Goal: Task Accomplishment & Management: Manage account settings

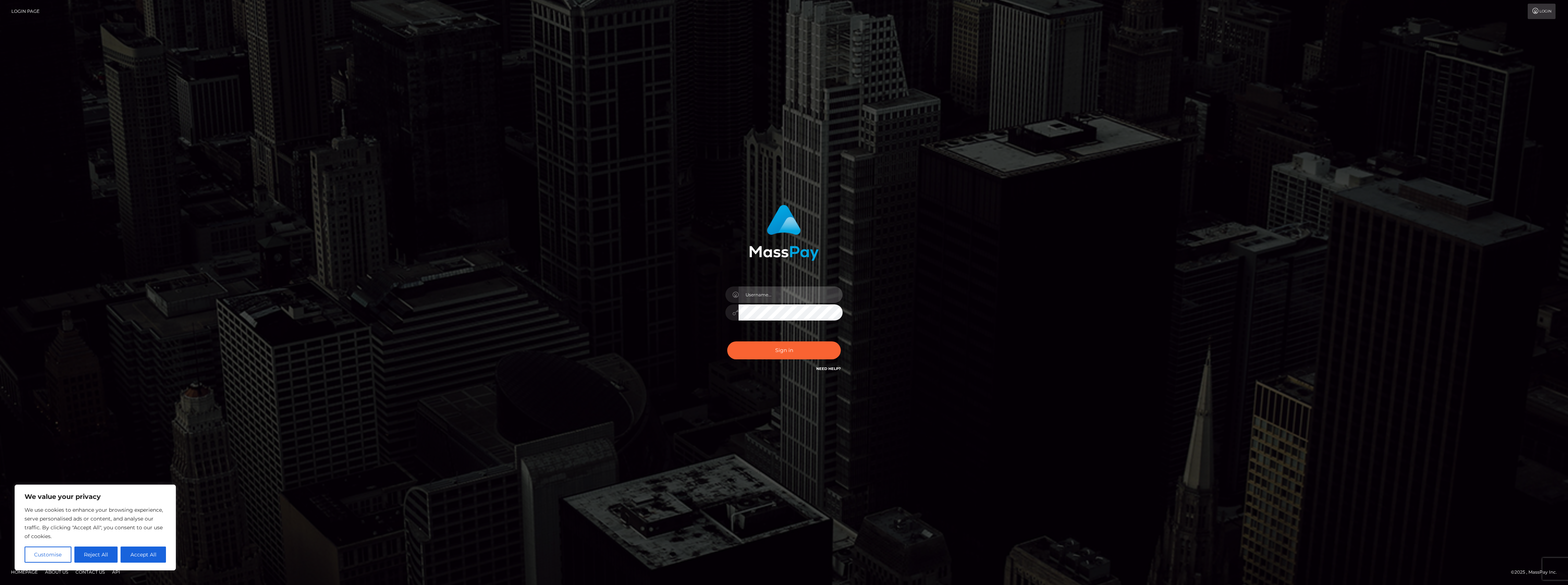
click at [783, 298] on input "text" at bounding box center [790, 295] width 104 height 16
type input "alexism"
click at [727, 342] on button "Sign in" at bounding box center [784, 350] width 114 height 18
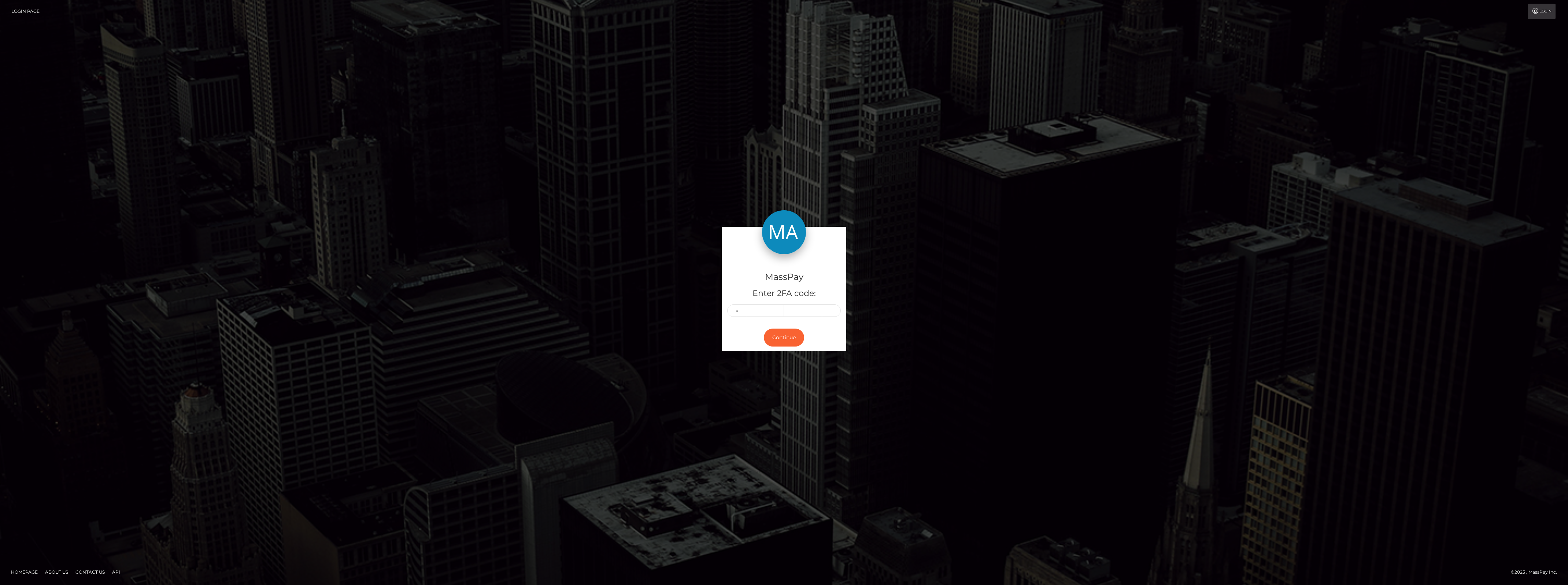
type input "9"
type input "0"
type input "7"
type input "3"
type input "9"
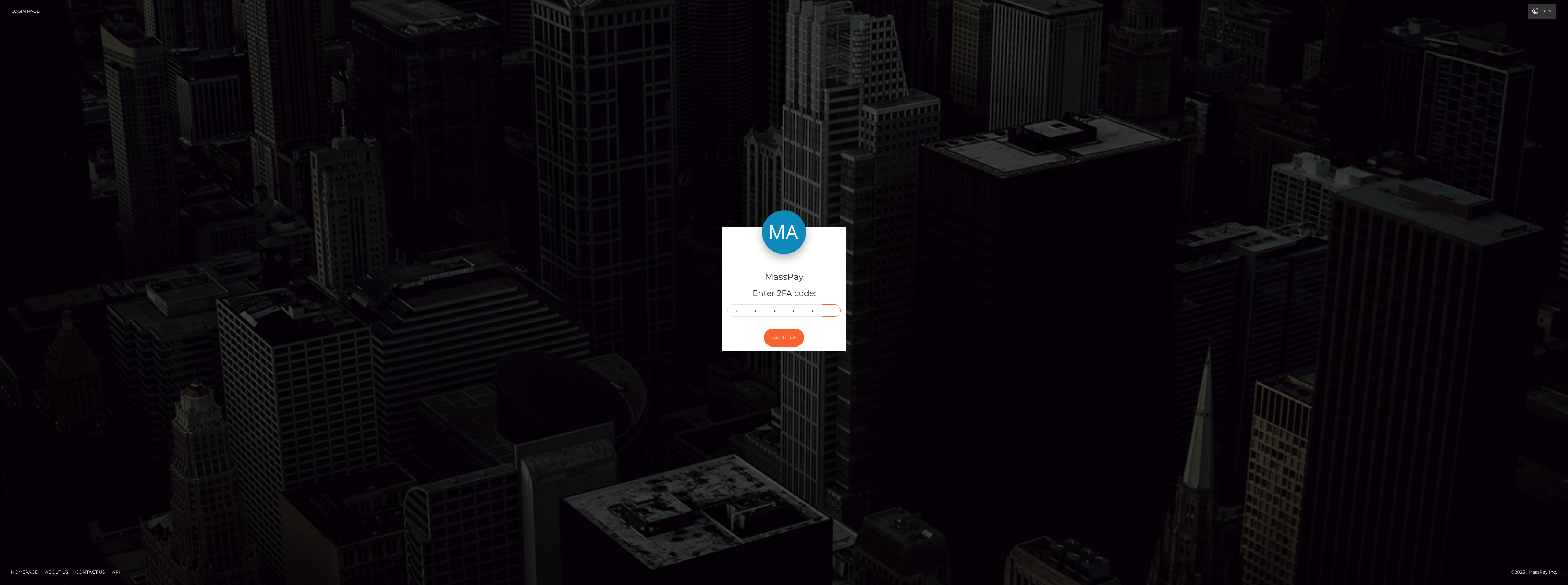
type input "3"
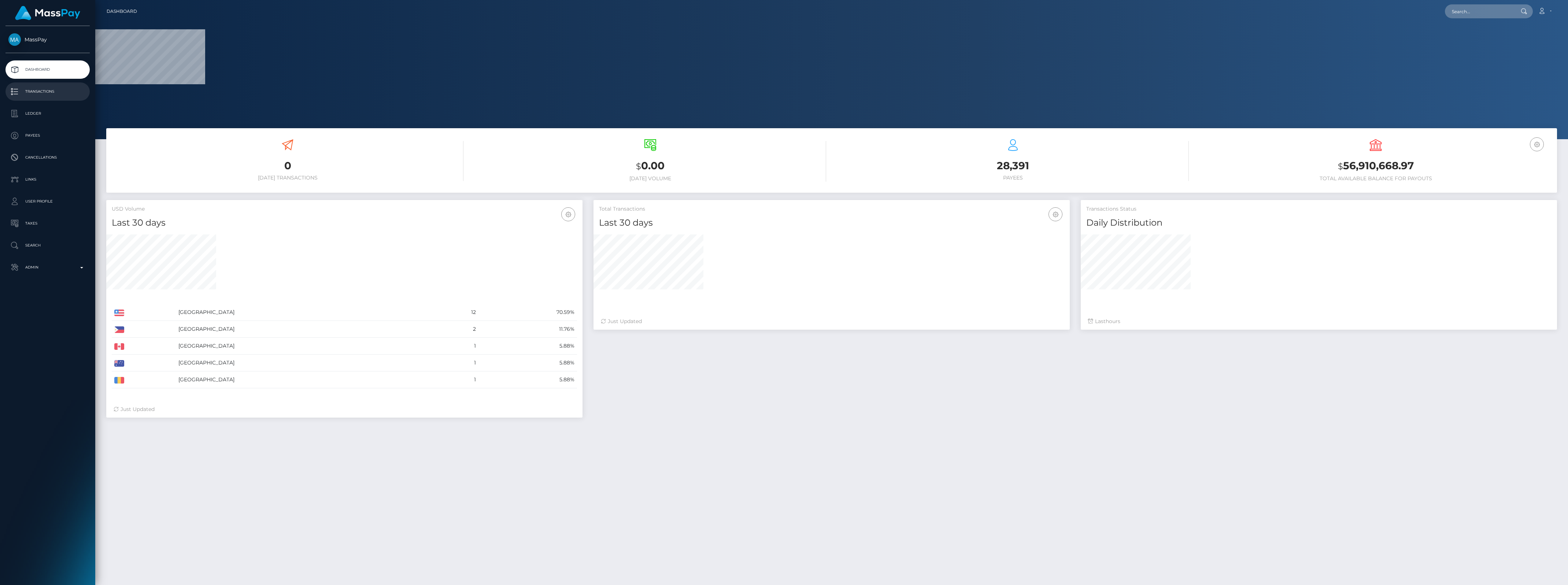
click at [21, 88] on p "Transactions" at bounding box center [47, 91] width 79 height 11
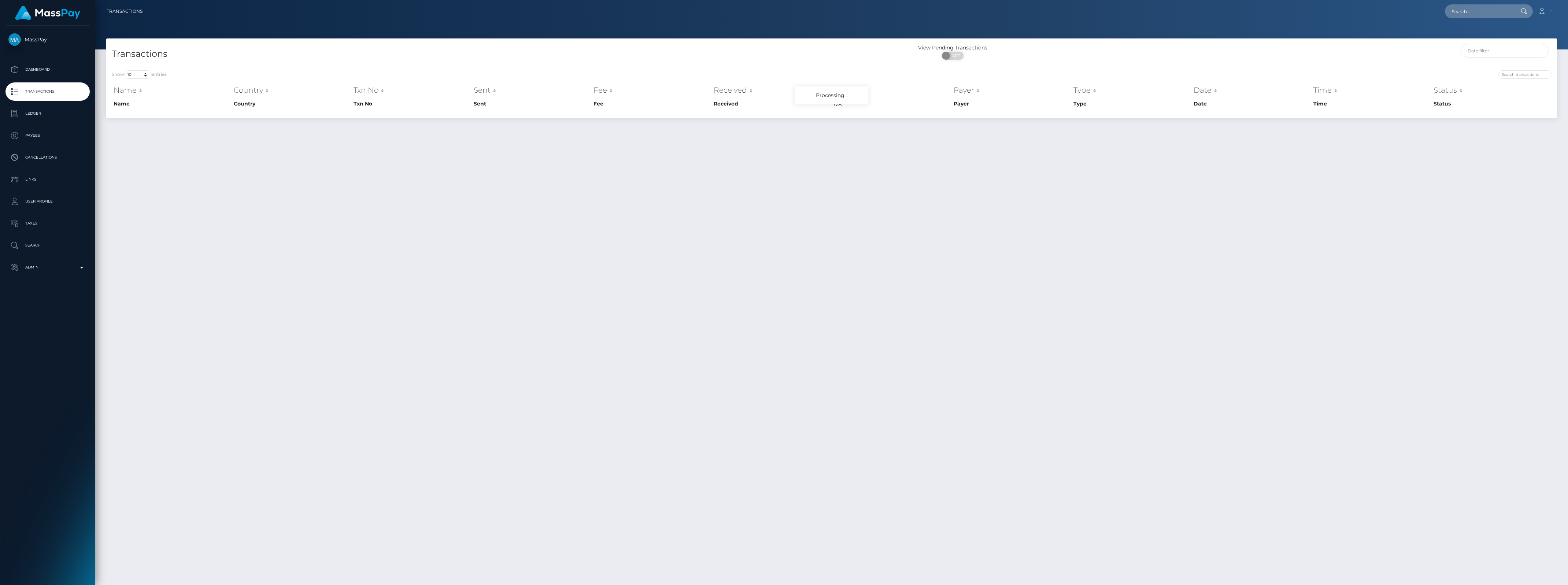
click at [39, 93] on p "Transactions" at bounding box center [47, 91] width 79 height 11
click at [41, 262] on p "Admin" at bounding box center [47, 267] width 79 height 11
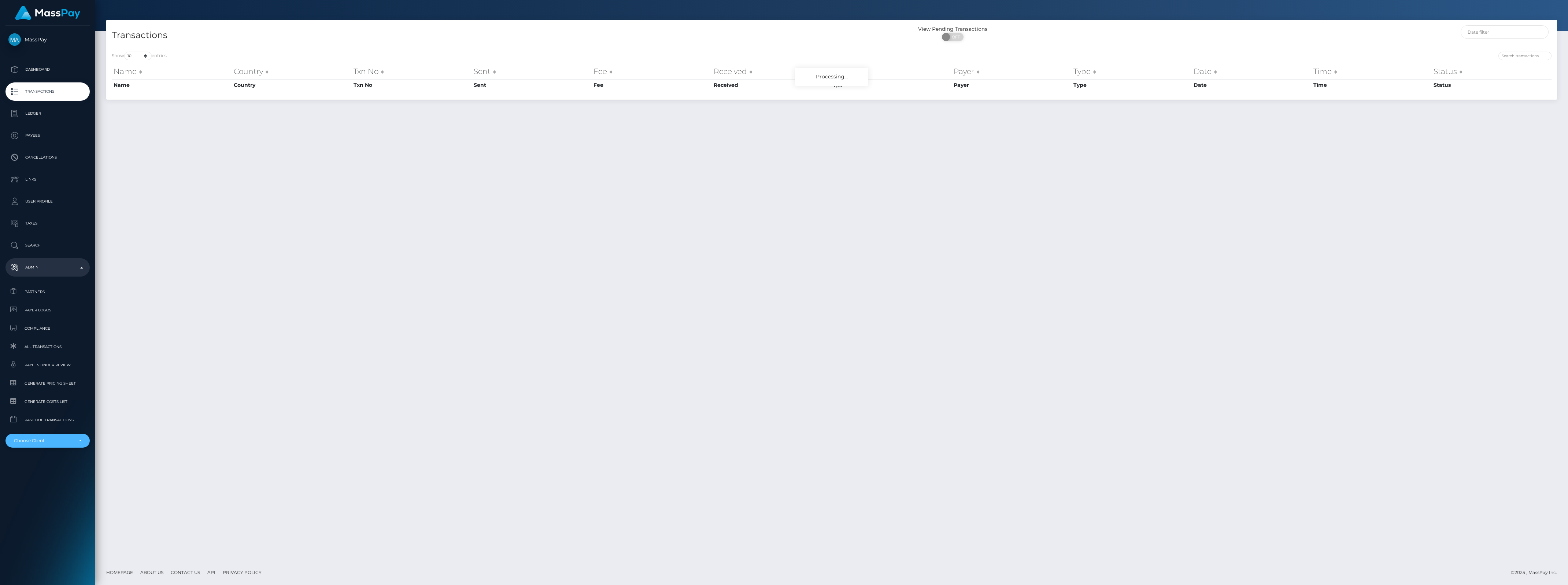
click at [42, 442] on div "Choose Client" at bounding box center [43, 441] width 59 height 6
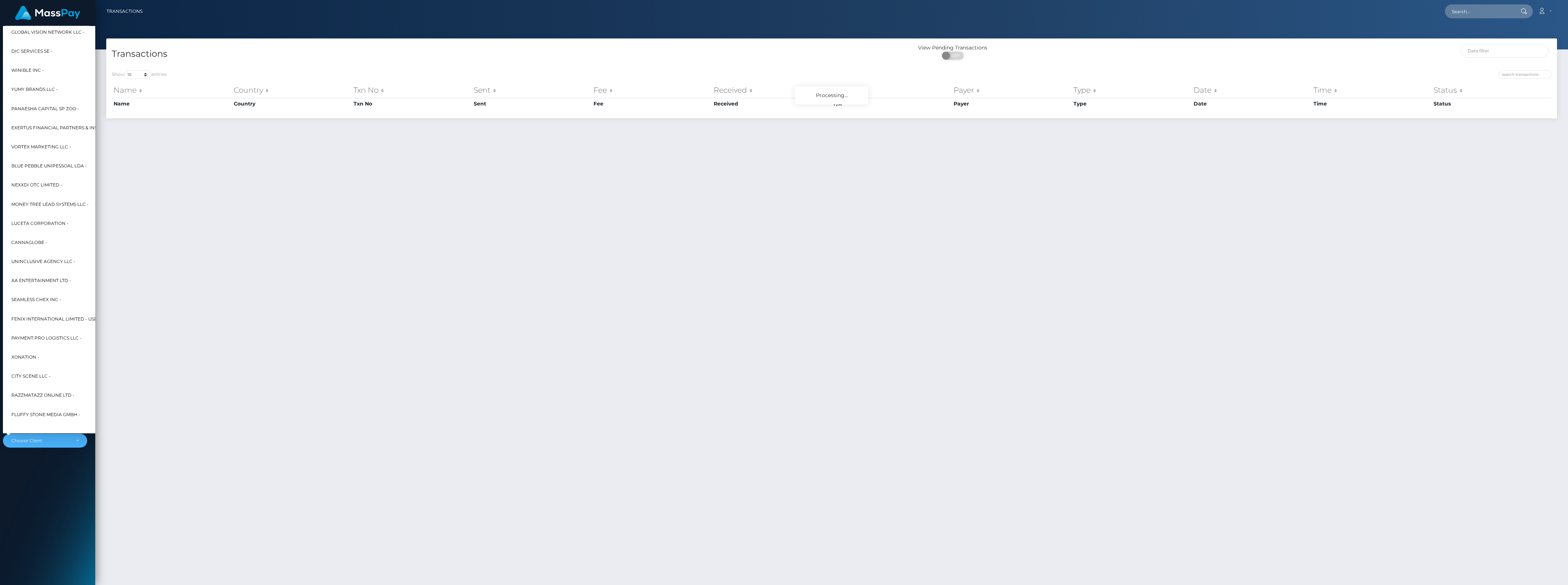
scroll to position [2381, 0]
click at [32, 233] on span "CannaGlobe -" at bounding box center [29, 235] width 36 height 10
select select "145"
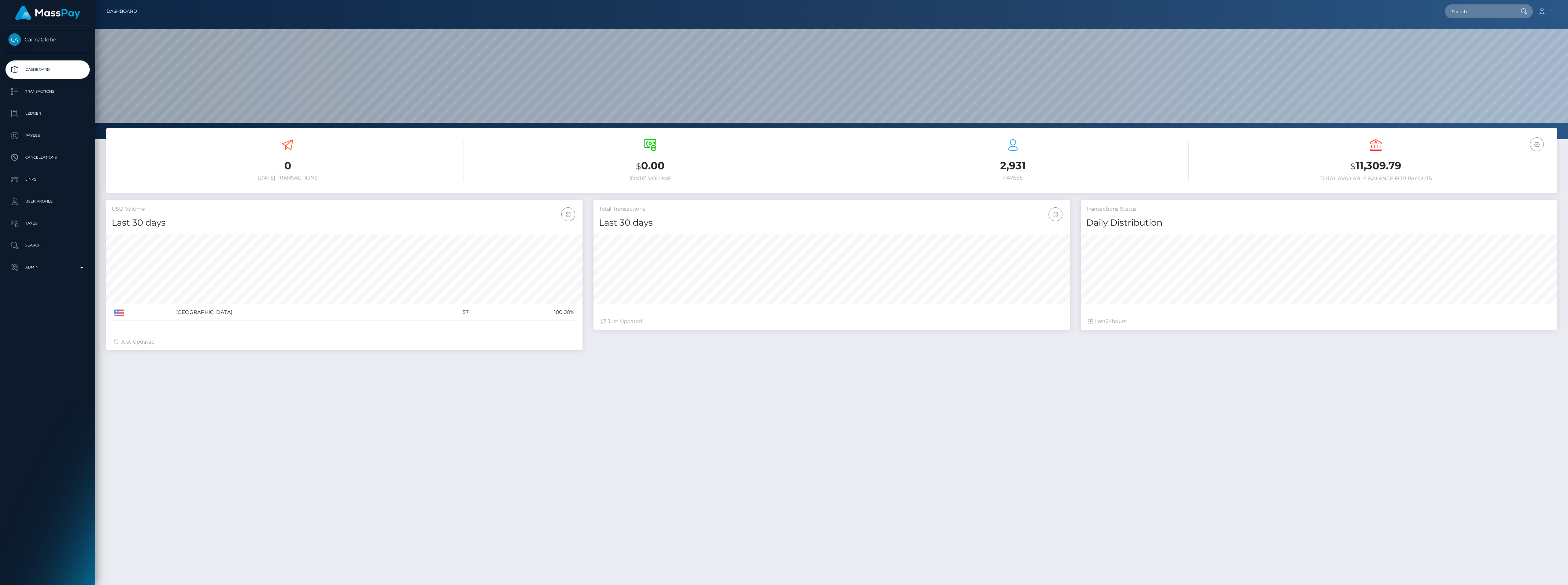
scroll to position [129, 476]
click at [35, 91] on p "Transactions" at bounding box center [47, 91] width 79 height 11
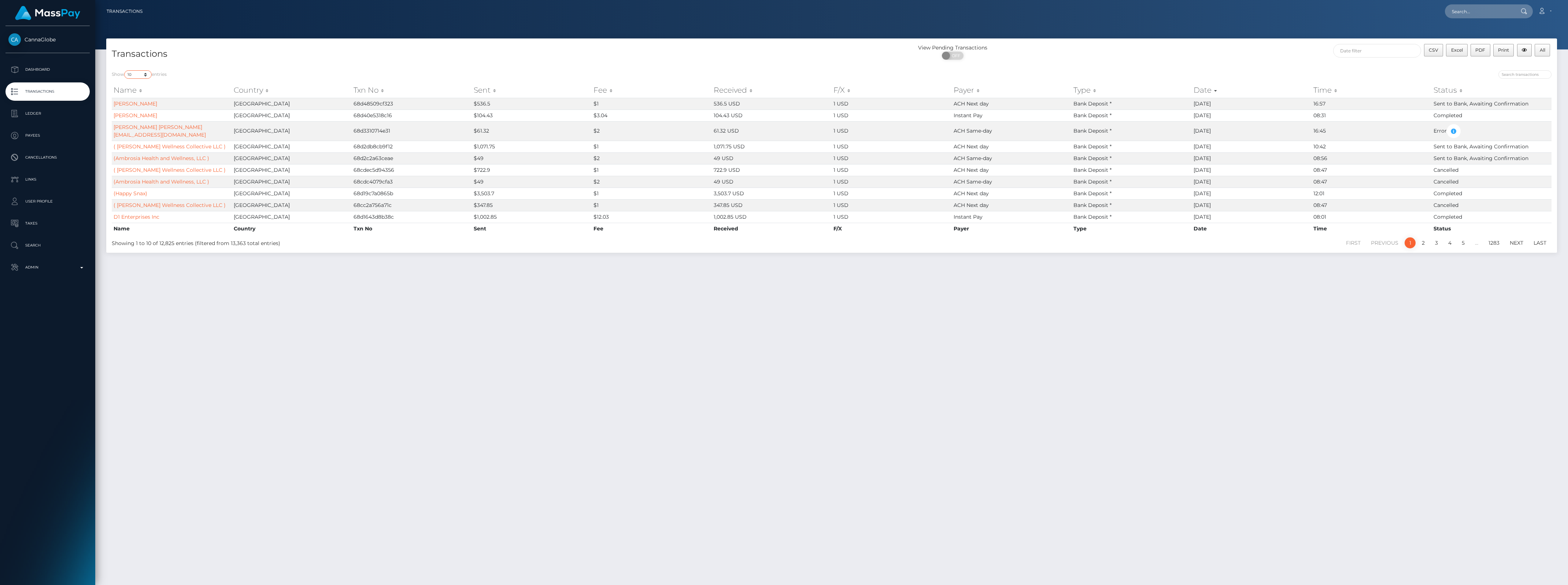
click at [146, 75] on select "10 25 50 100 250 500 1,000 3,500 All" at bounding box center [138, 75] width 27 height 9
select select "25"
click at [125, 71] on select "10 25 50 100 250 500 1,000 3,500 All" at bounding box center [138, 75] width 27 height 9
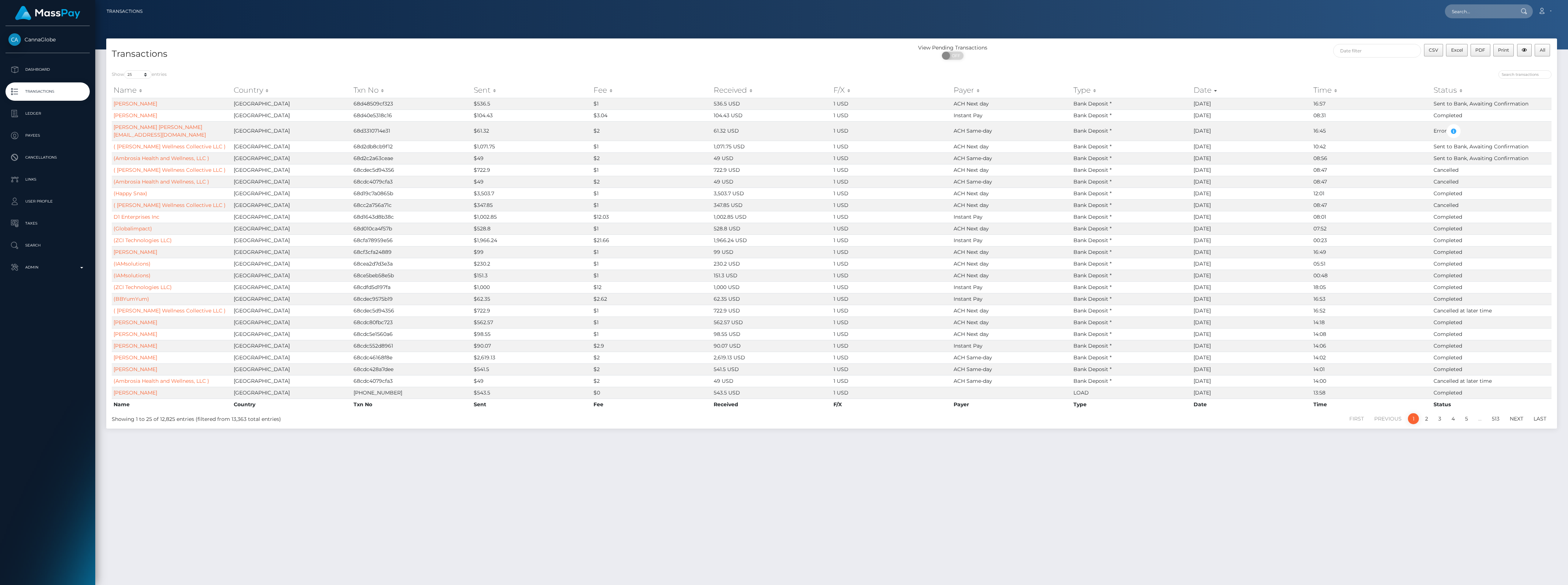
click at [267, 93] on th "Country" at bounding box center [292, 90] width 120 height 15
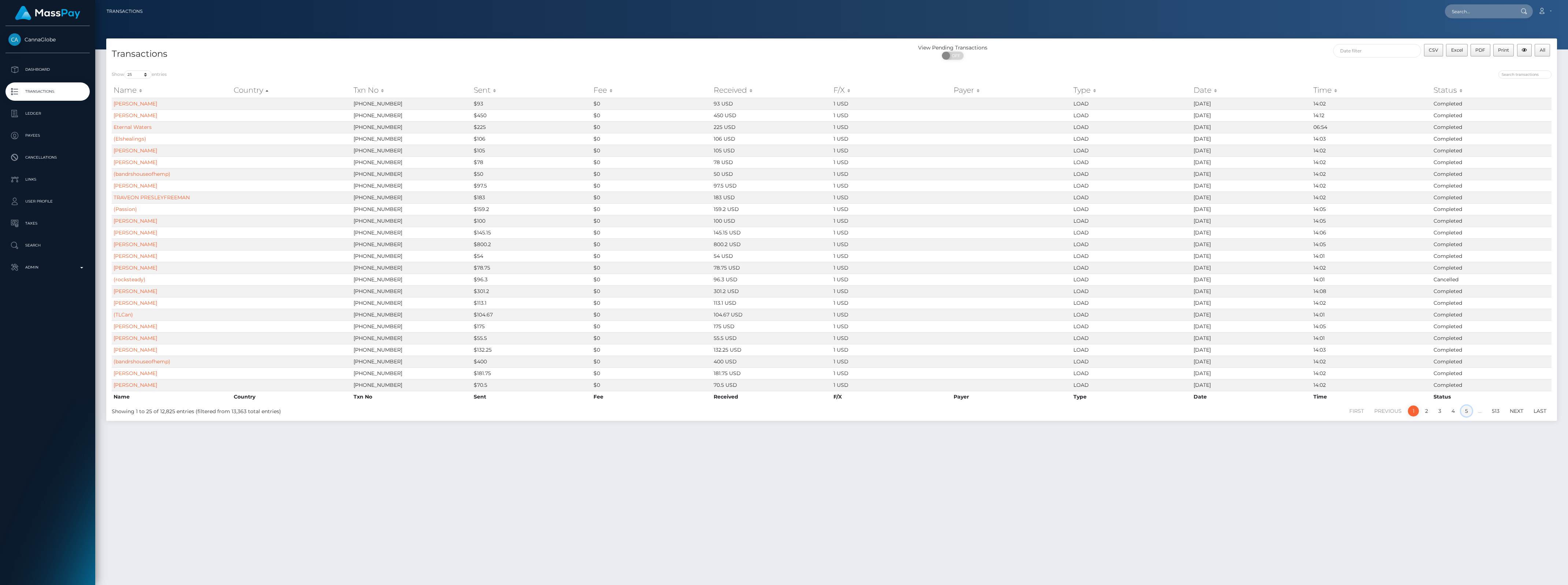
click at [1463, 411] on link "5" at bounding box center [1466, 411] width 11 height 11
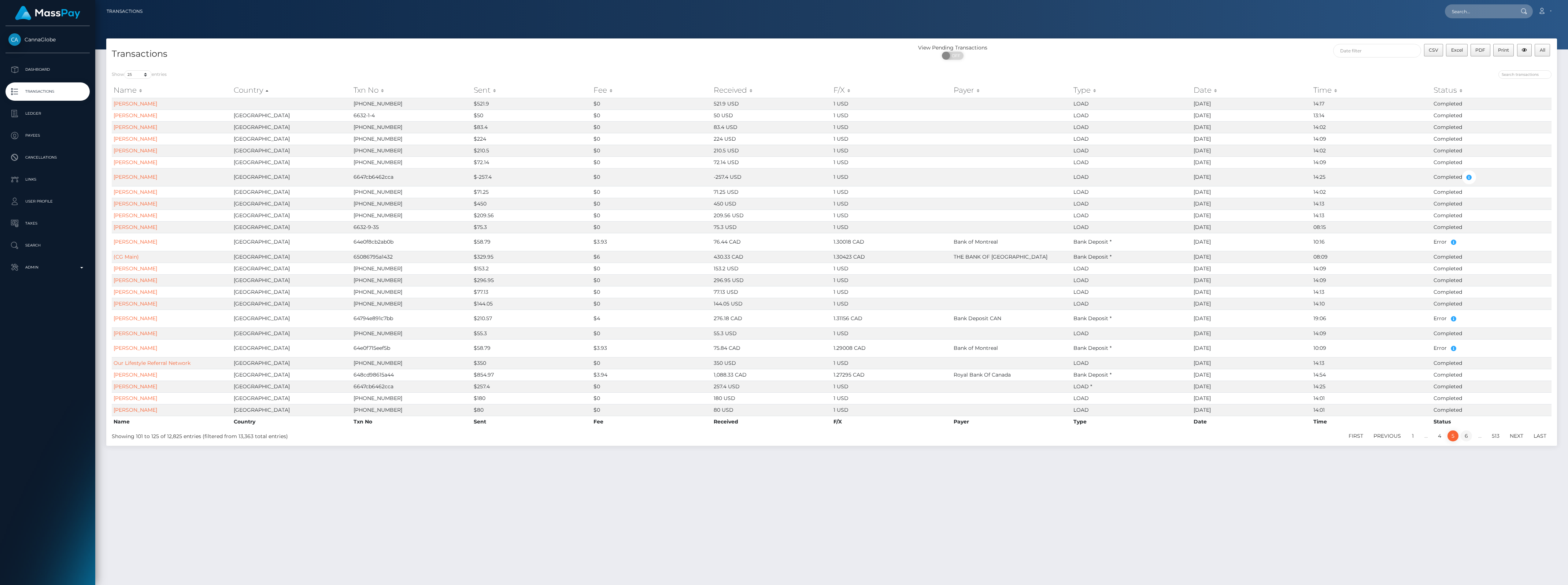
click at [1466, 440] on link "6" at bounding box center [1466, 436] width 12 height 11
click at [1469, 445] on link "7" at bounding box center [1466, 442] width 11 height 11
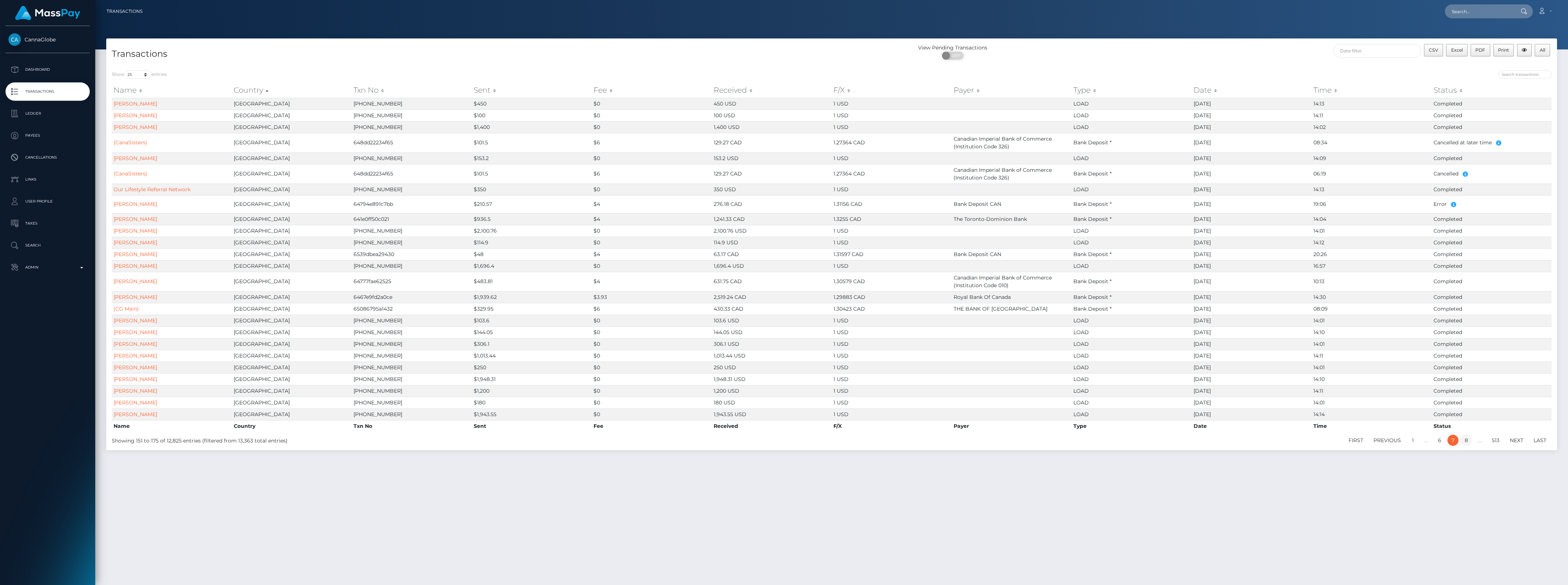
click at [1467, 441] on link "8" at bounding box center [1466, 440] width 12 height 11
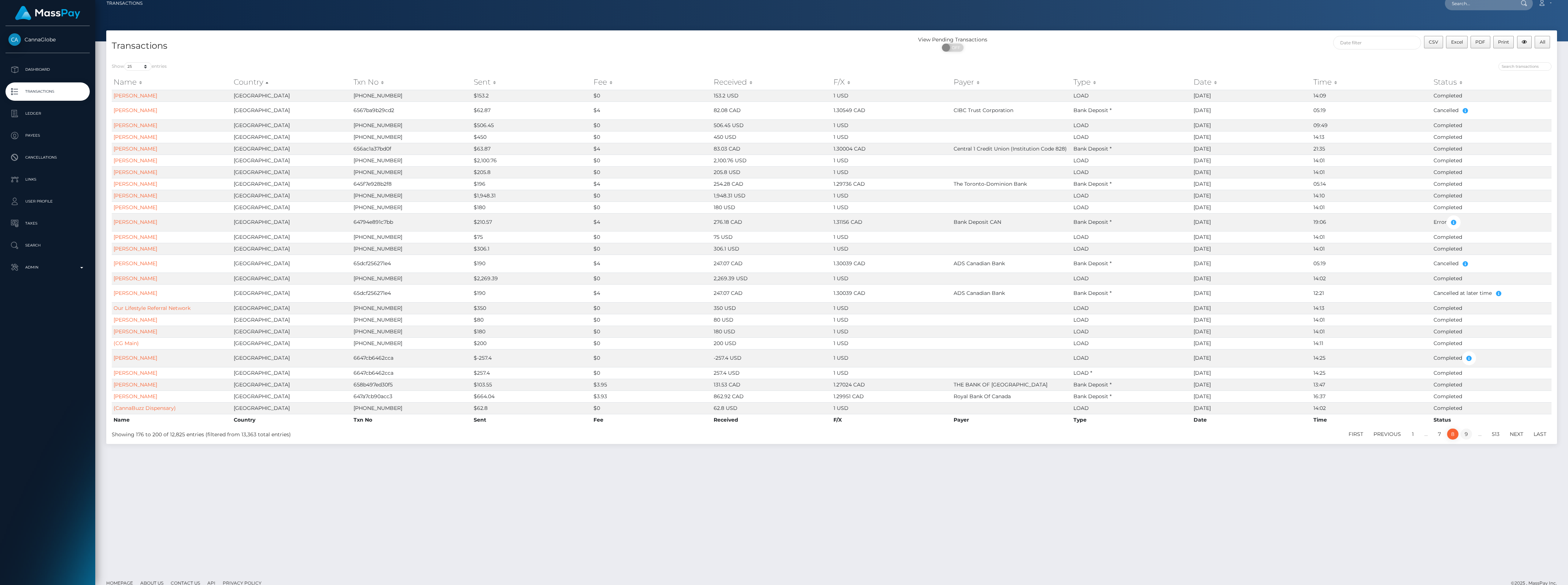
scroll to position [6, 0]
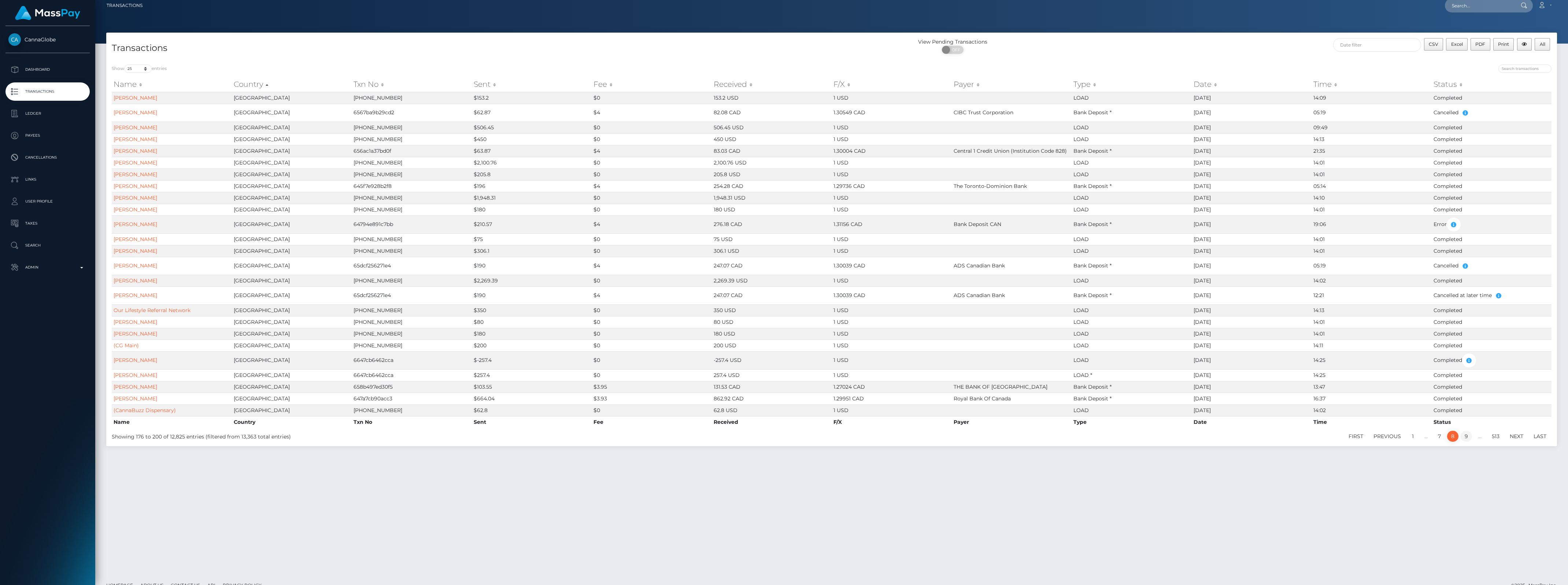
click at [1465, 440] on link "9" at bounding box center [1466, 436] width 12 height 11
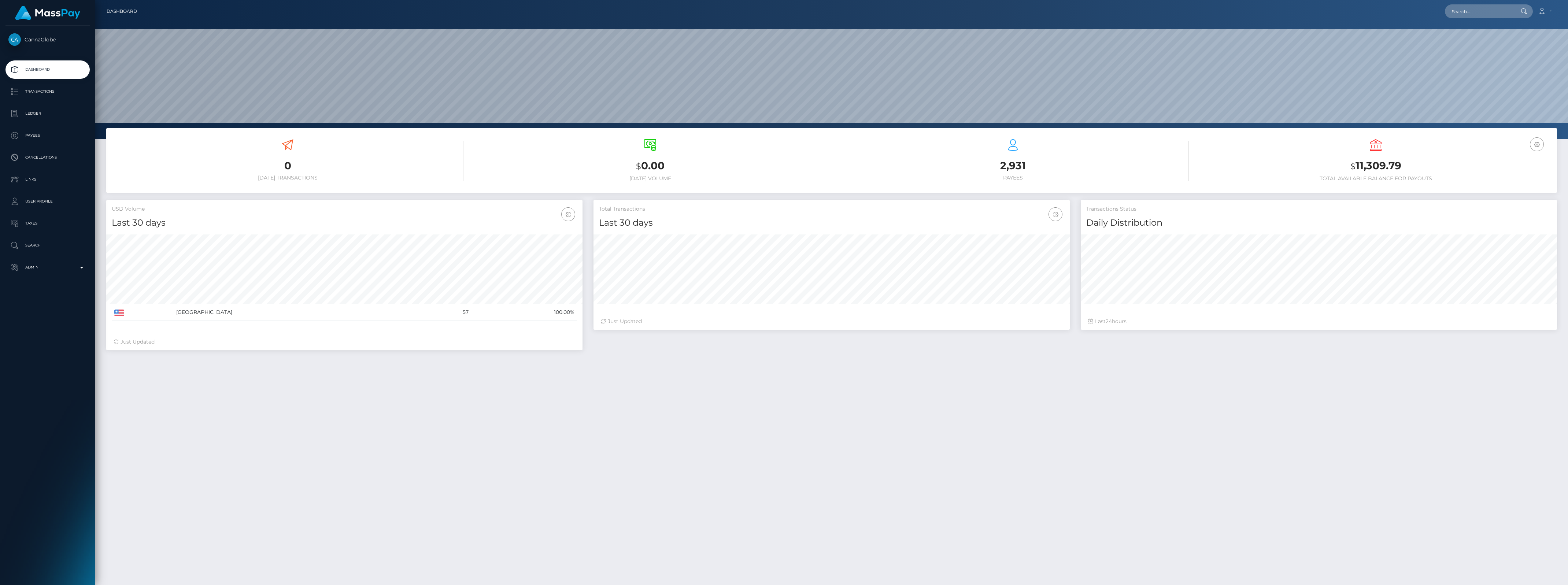
scroll to position [129, 476]
click at [1474, 10] on input "text" at bounding box center [1479, 11] width 69 height 14
paste input "[EMAIL_ADDRESS][PERSON_NAME][DOMAIN_NAME]"
type input "[EMAIL_ADDRESS][PERSON_NAME][DOMAIN_NAME]"
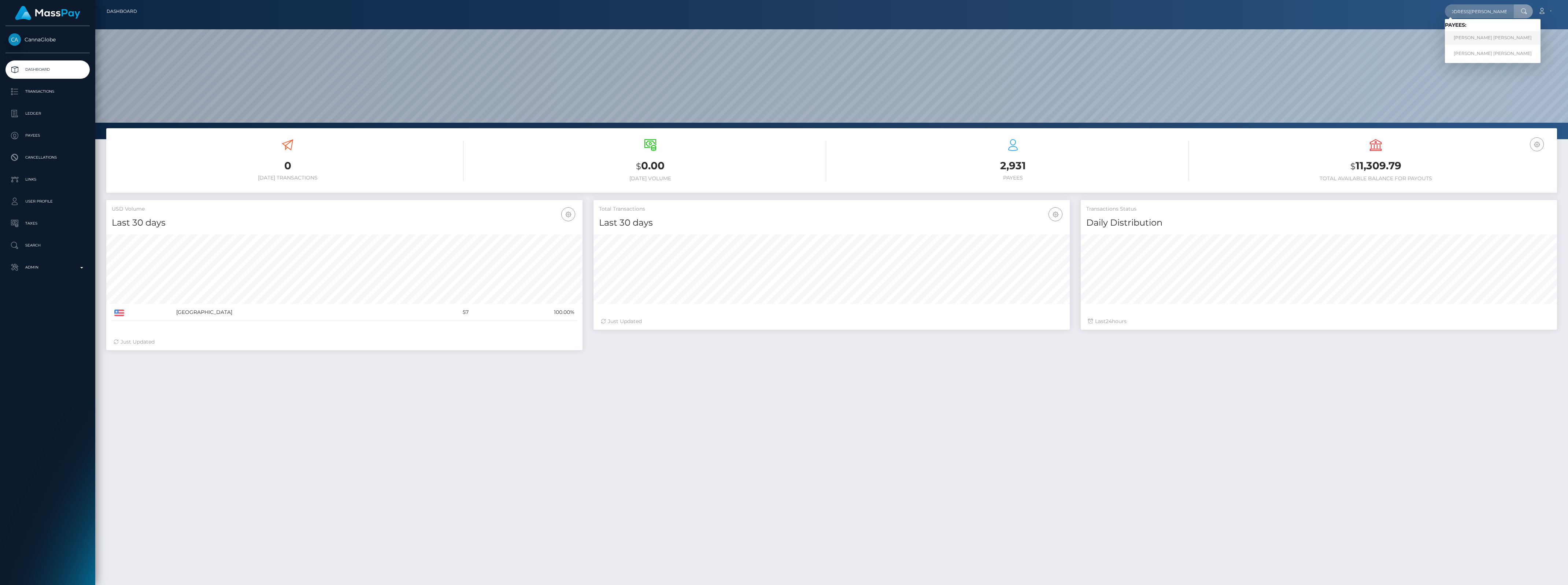
scroll to position [0, 0]
click at [1475, 35] on link "BRIANNA ROSE COURNEYA" at bounding box center [1493, 38] width 96 height 13
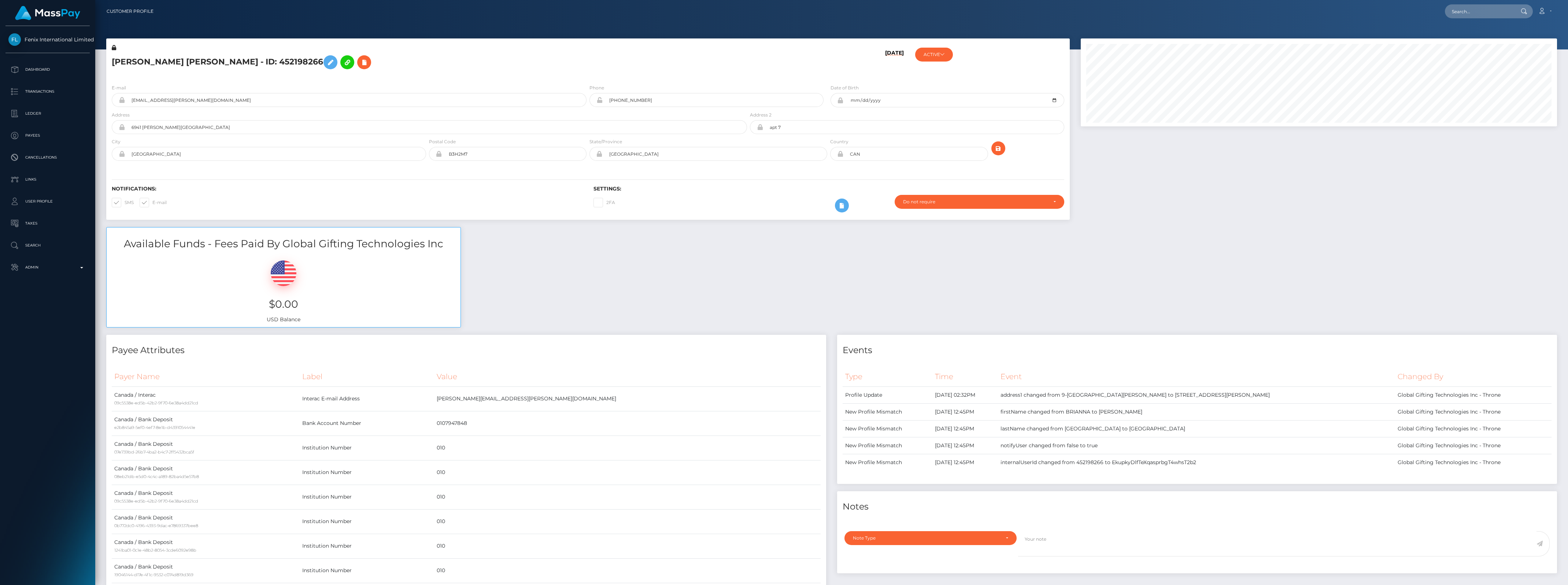
scroll to position [88, 476]
click at [125, 205] on span at bounding box center [125, 202] width 0 height 5
click at [125, 203] on input "SMS" at bounding box center [127, 200] width 5 height 5
checkbox input "false"
click at [152, 205] on span at bounding box center [152, 202] width 0 height 5
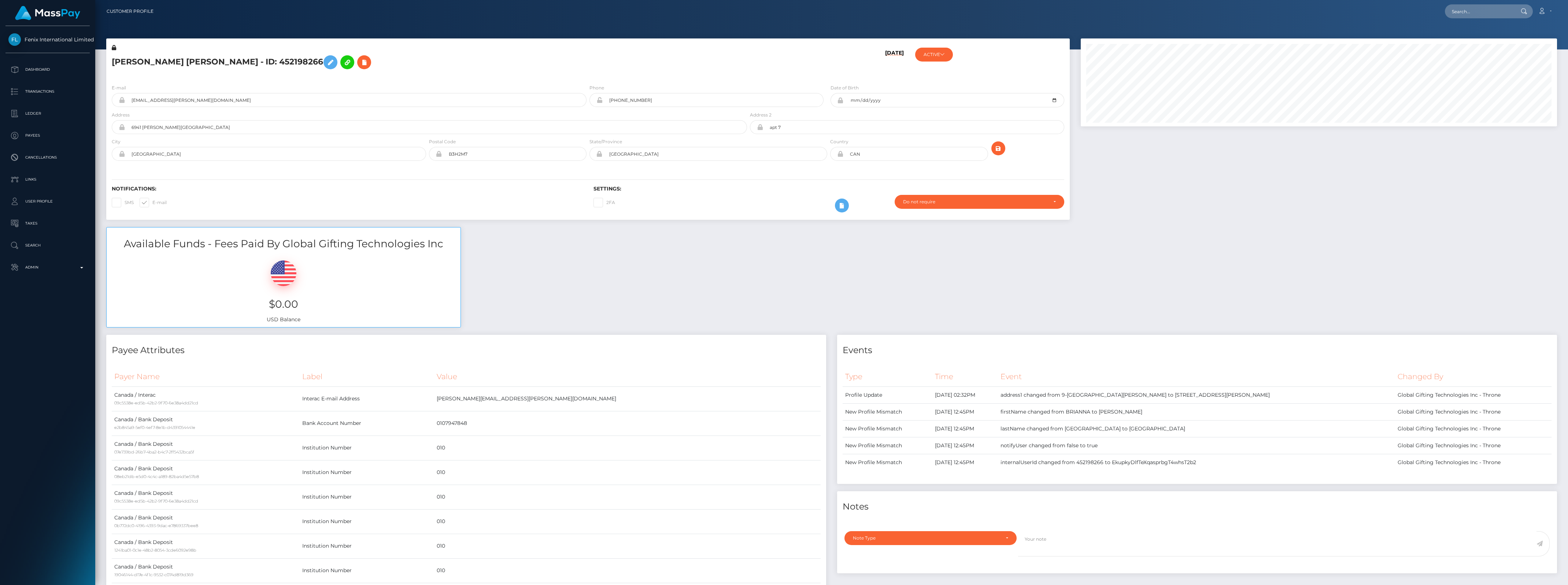
click at [152, 203] on input "E-mail" at bounding box center [155, 200] width 5 height 5
checkbox input "false"
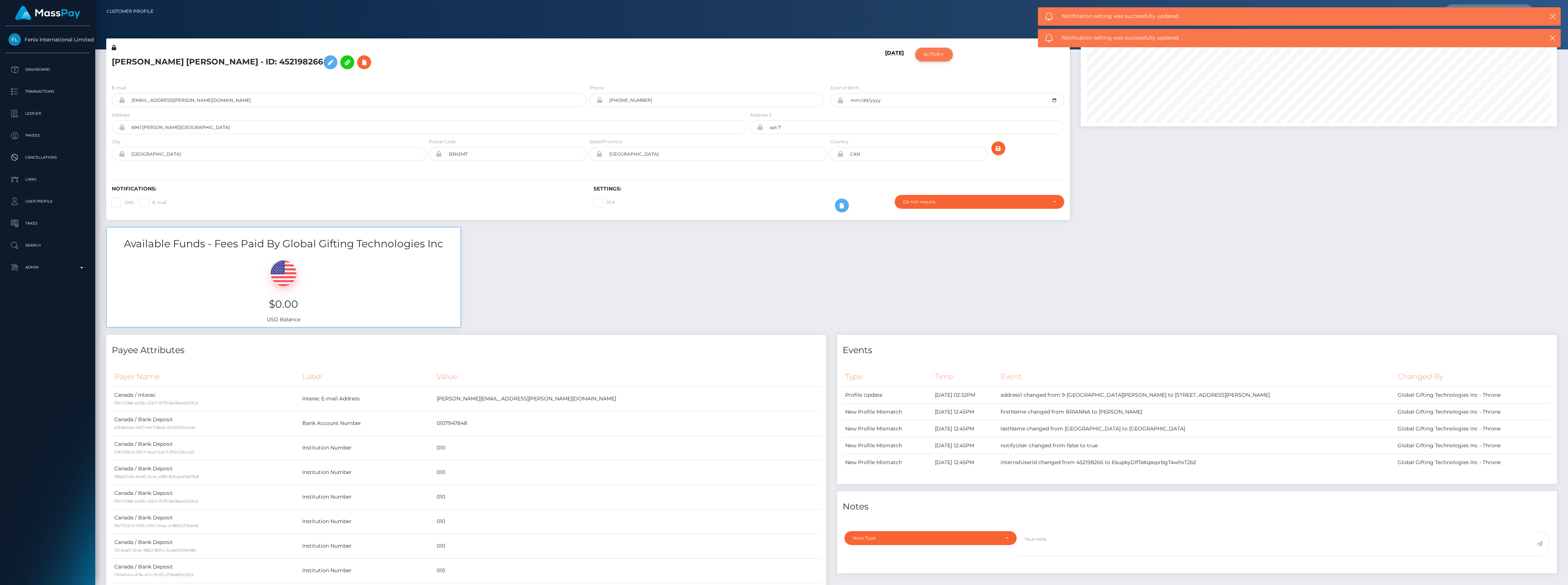
click at [936, 58] on button "ACTIVE" at bounding box center [934, 54] width 38 height 14
click at [942, 105] on div "ACTIVE" at bounding box center [942, 105] width 41 height 6
click at [945, 158] on link "CLOSED" at bounding box center [946, 156] width 66 height 13
select select "CLOSED"
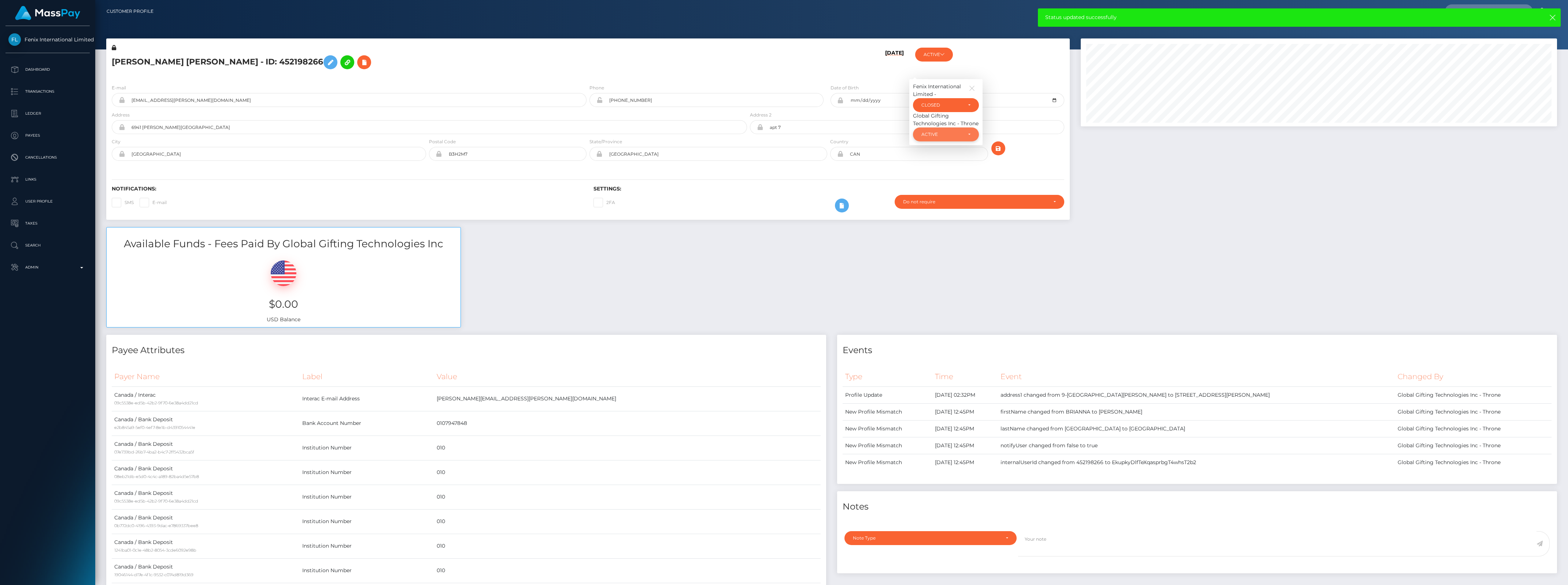
click at [943, 135] on div "ACTIVE" at bounding box center [942, 135] width 41 height 6
click at [937, 186] on span "CLOSED" at bounding box center [931, 185] width 19 height 7
select select "CLOSED"
click at [115, 49] on icon at bounding box center [114, 47] width 4 height 5
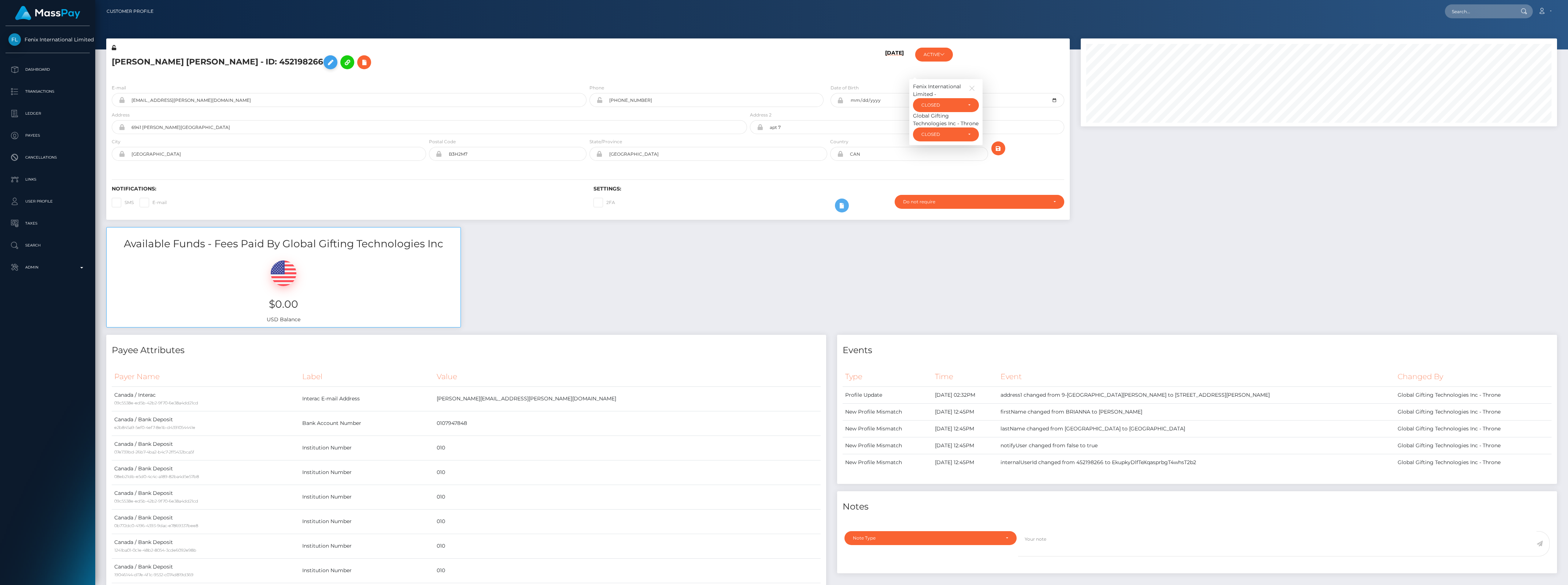
click at [326, 61] on icon at bounding box center [331, 62] width 9 height 9
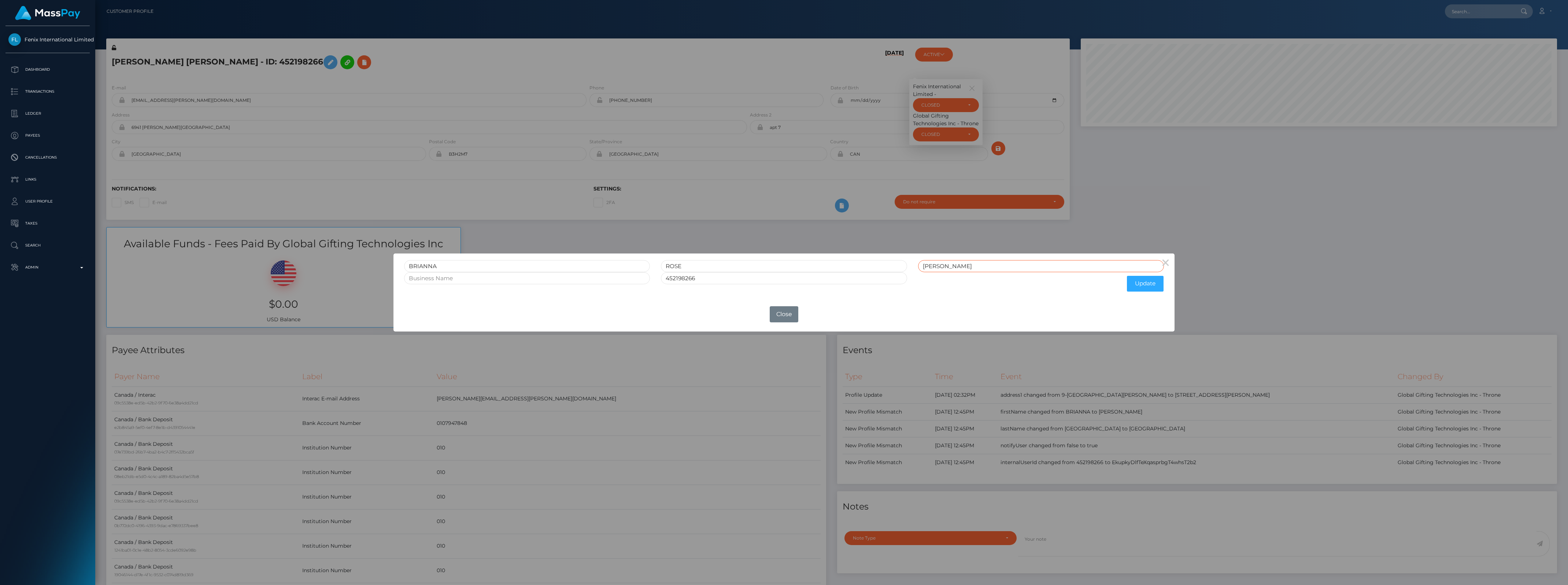
click at [986, 267] on input "[PERSON_NAME]" at bounding box center [1041, 266] width 246 height 12
type input "COURNEYA CLOSED"
click at [852, 279] on input "452198266" at bounding box center [784, 278] width 246 height 12
type input "452198266 CLOSED"
click at [1139, 287] on button "Update" at bounding box center [1145, 284] width 37 height 16
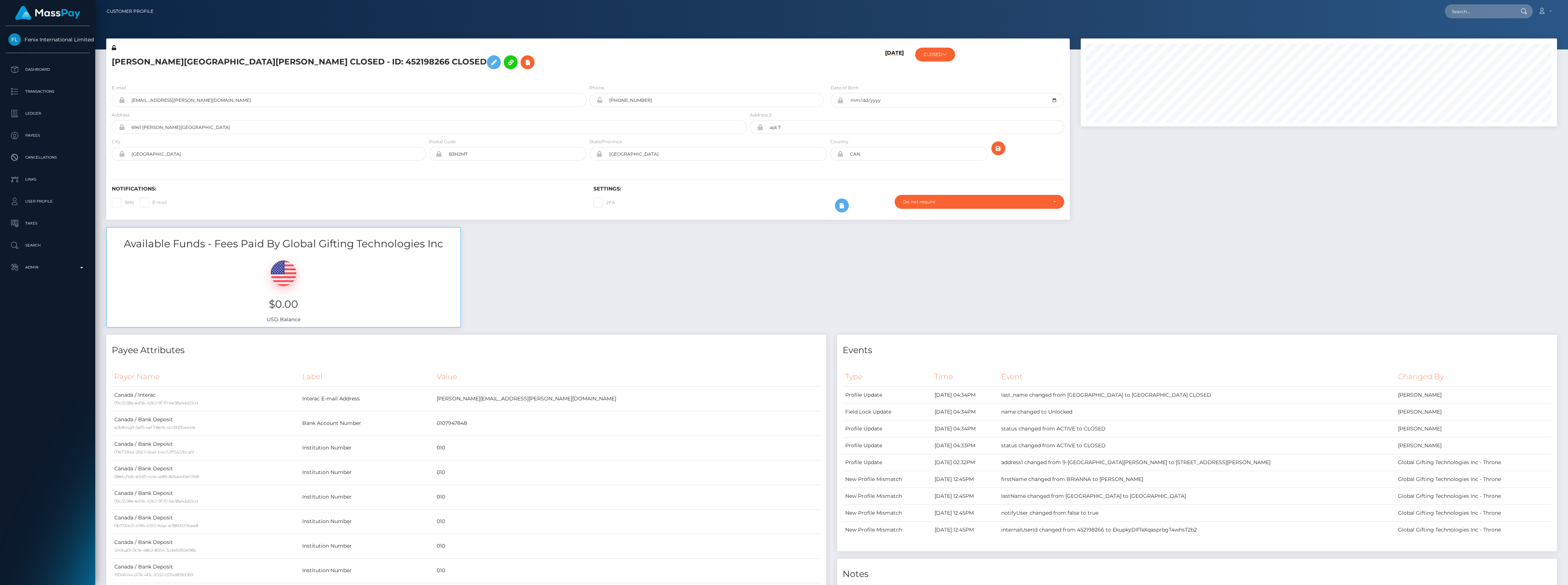
scroll to position [88, 476]
click at [114, 48] on icon at bounding box center [114, 47] width 4 height 5
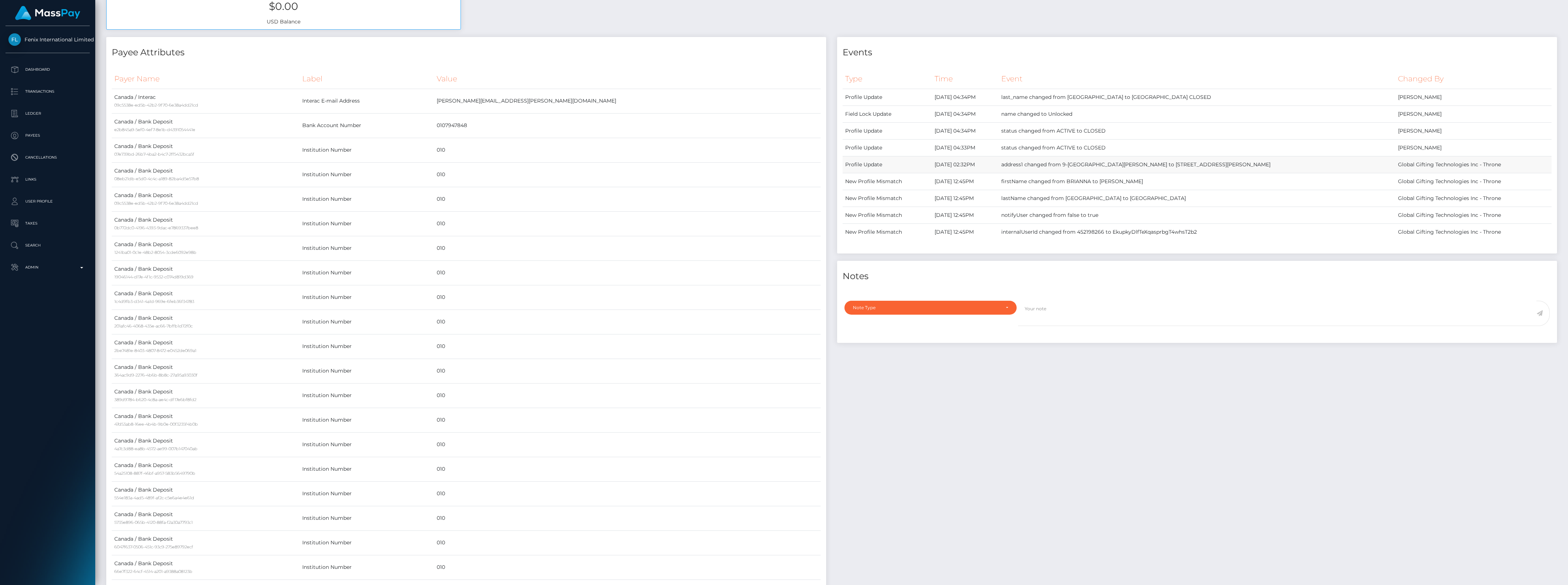
scroll to position [301, 0]
click at [970, 310] on div "Note Type" at bounding box center [930, 305] width 172 height 14
click at [873, 373] on link "General" at bounding box center [930, 371] width 172 height 13
select select "GENERAL"
click at [1042, 316] on textarea at bounding box center [1278, 311] width 519 height 26
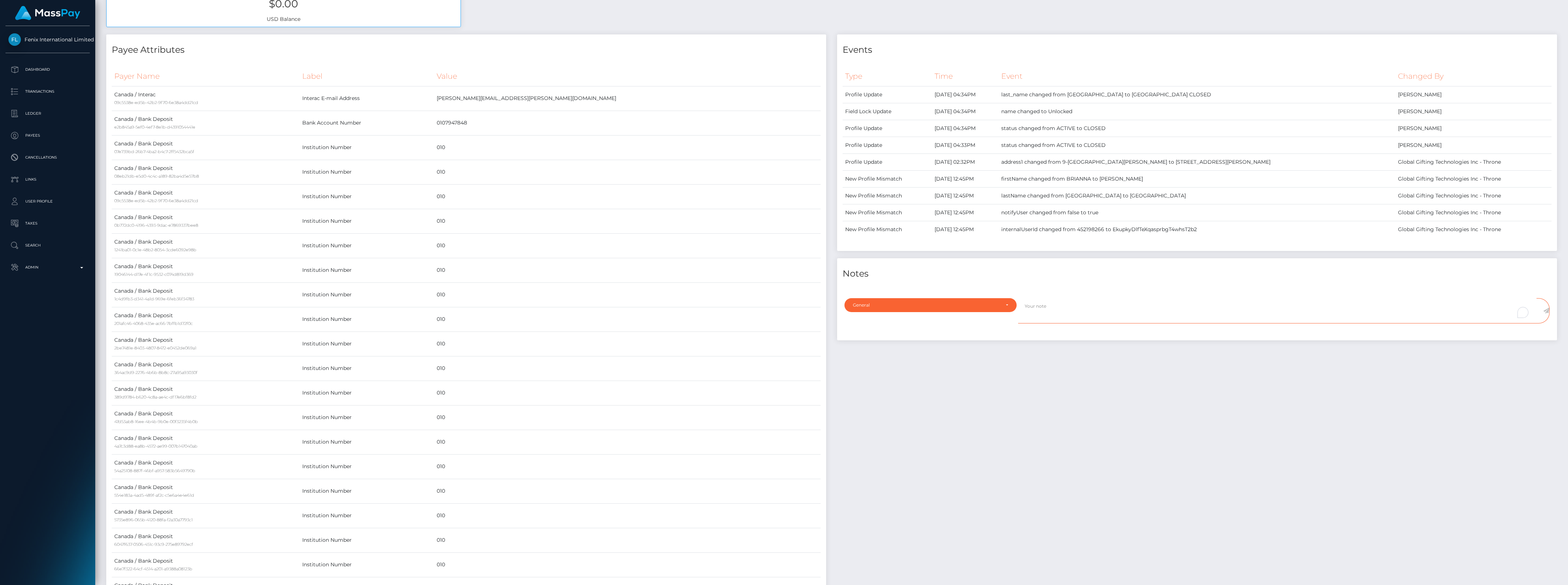
type textarea "a"
click at [1166, 310] on textarea "Account closed at user's request via [EMAIL_ADDRESS][DOMAIN_NAME] **User reques…" at bounding box center [1278, 311] width 519 height 26
type textarea "Account closed at user's request via [EMAIL_ADDRESS][DOMAIN_NAME] **User also r…"
click at [1545, 312] on icon at bounding box center [1546, 311] width 6 height 6
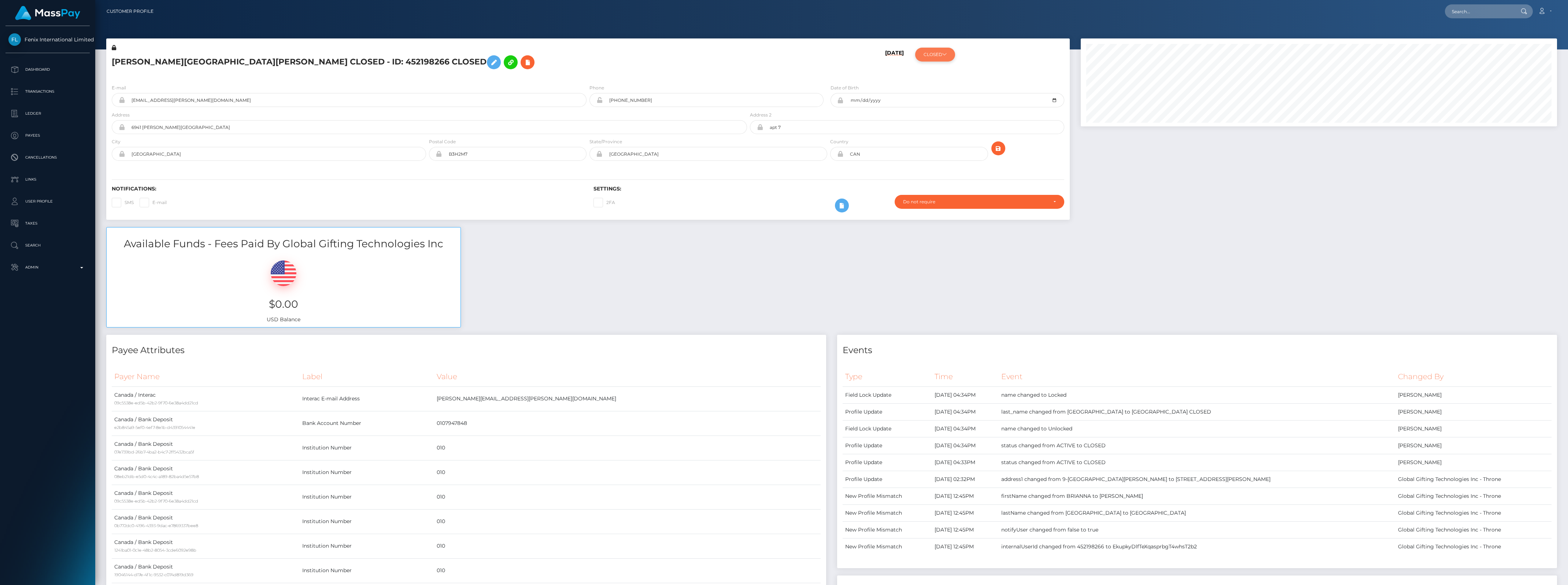
click at [947, 55] on icon at bounding box center [944, 54] width 4 height 4
click at [997, 55] on div "CLOSED Fenix International Limited - ACTIVE DEACTIVE CLOSED CLOSED Global Gifti…" at bounding box center [990, 61] width 161 height 35
